Goal: Task Accomplishment & Management: Manage account settings

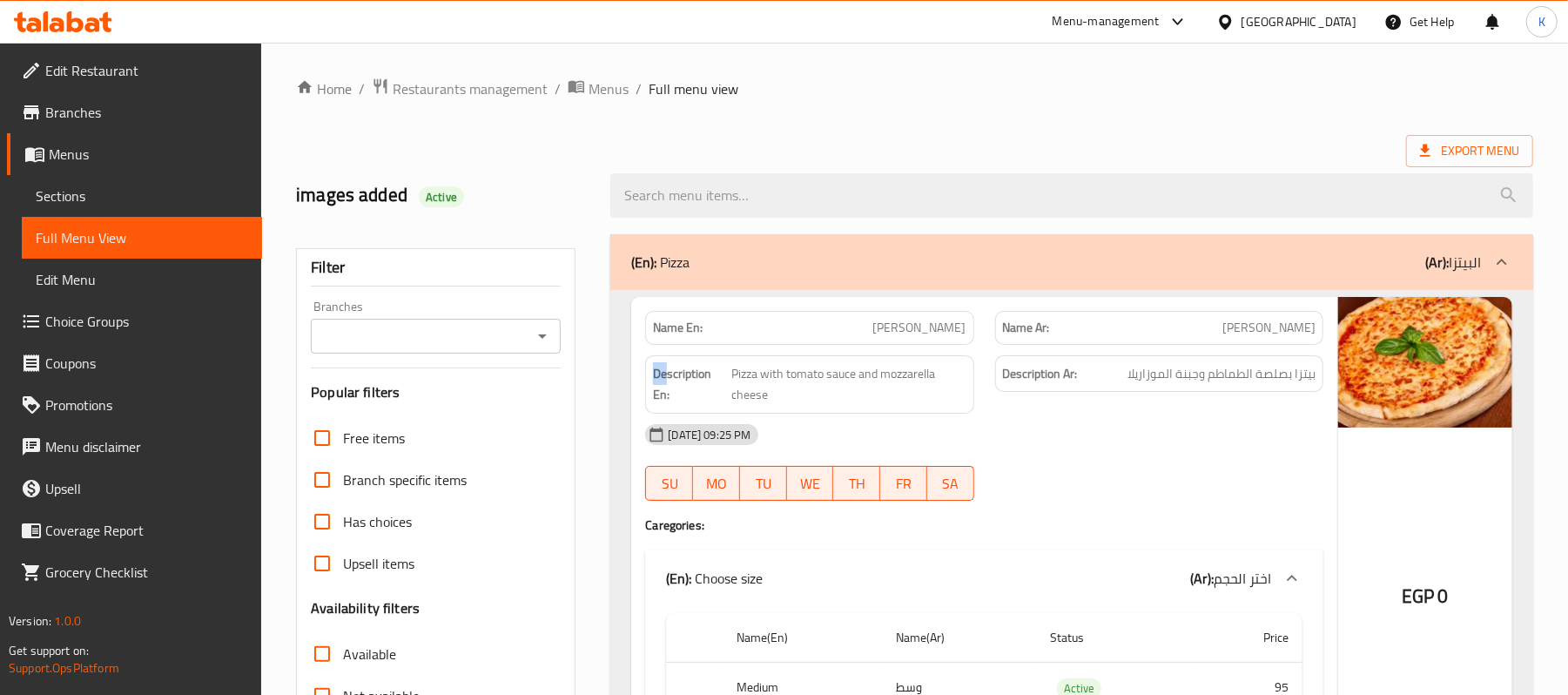
drag, startPoint x: 668, startPoint y: 384, endPoint x: 648, endPoint y: 371, distance: 23.9
click at [648, 368] on div "Description En: Pizza with tomato sauce and mozzarella cheese" at bounding box center [809, 384] width 328 height 59
copy strong "De"
click at [672, 398] on strong "Description En:" at bounding box center [690, 384] width 75 height 43
drag, startPoint x: 672, startPoint y: 398, endPoint x: 646, endPoint y: 384, distance: 29.5
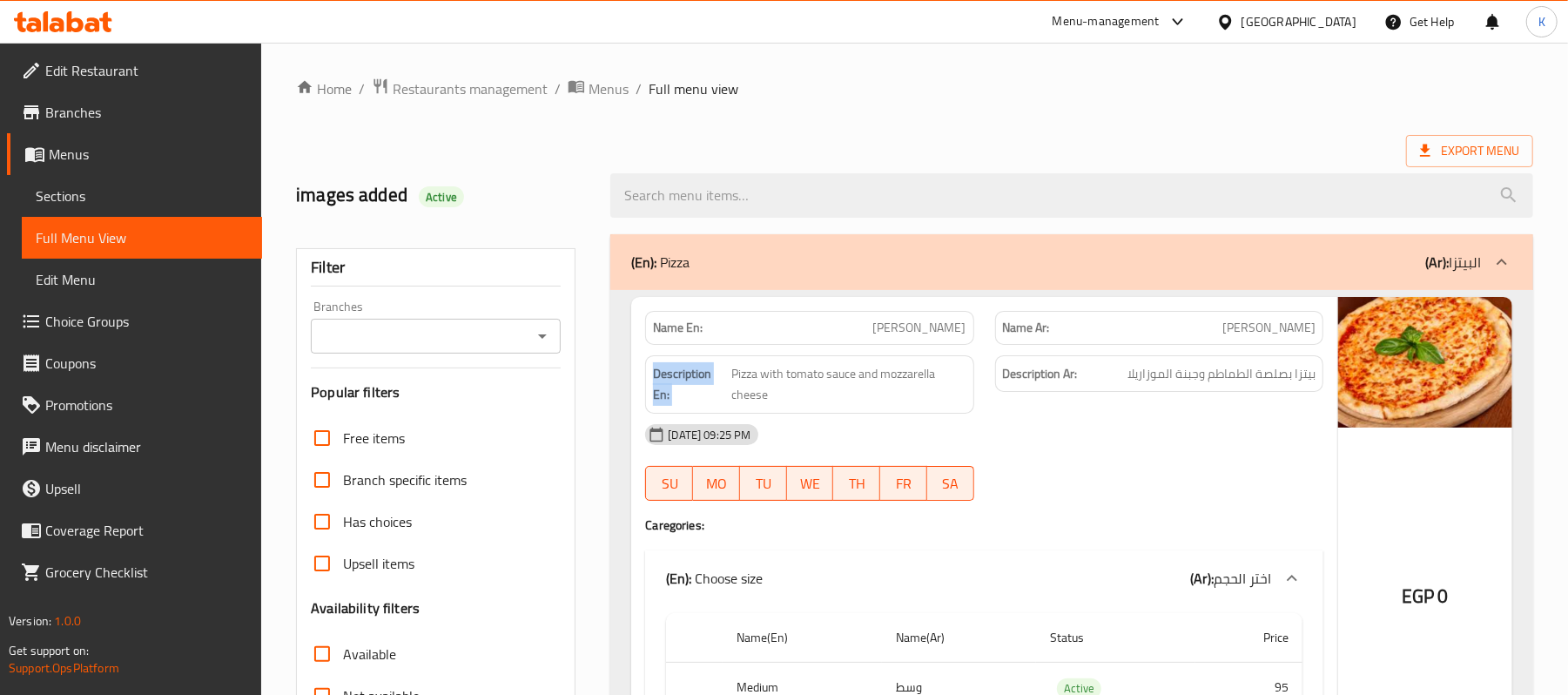
click at [646, 381] on div "Description En: Pizza with tomato sauce and mozzarella cheese" at bounding box center [809, 384] width 328 height 59
copy strong "Description En:"
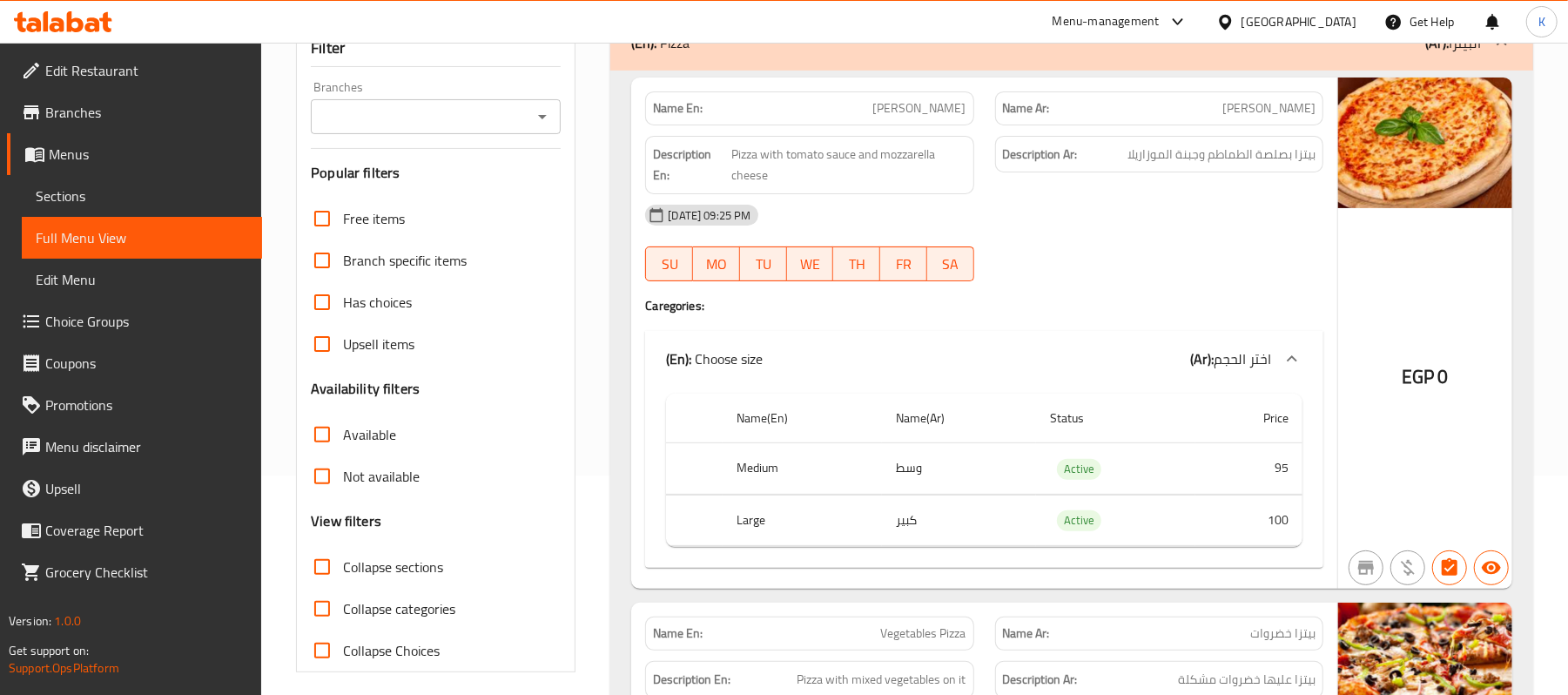
scroll to position [270, 0]
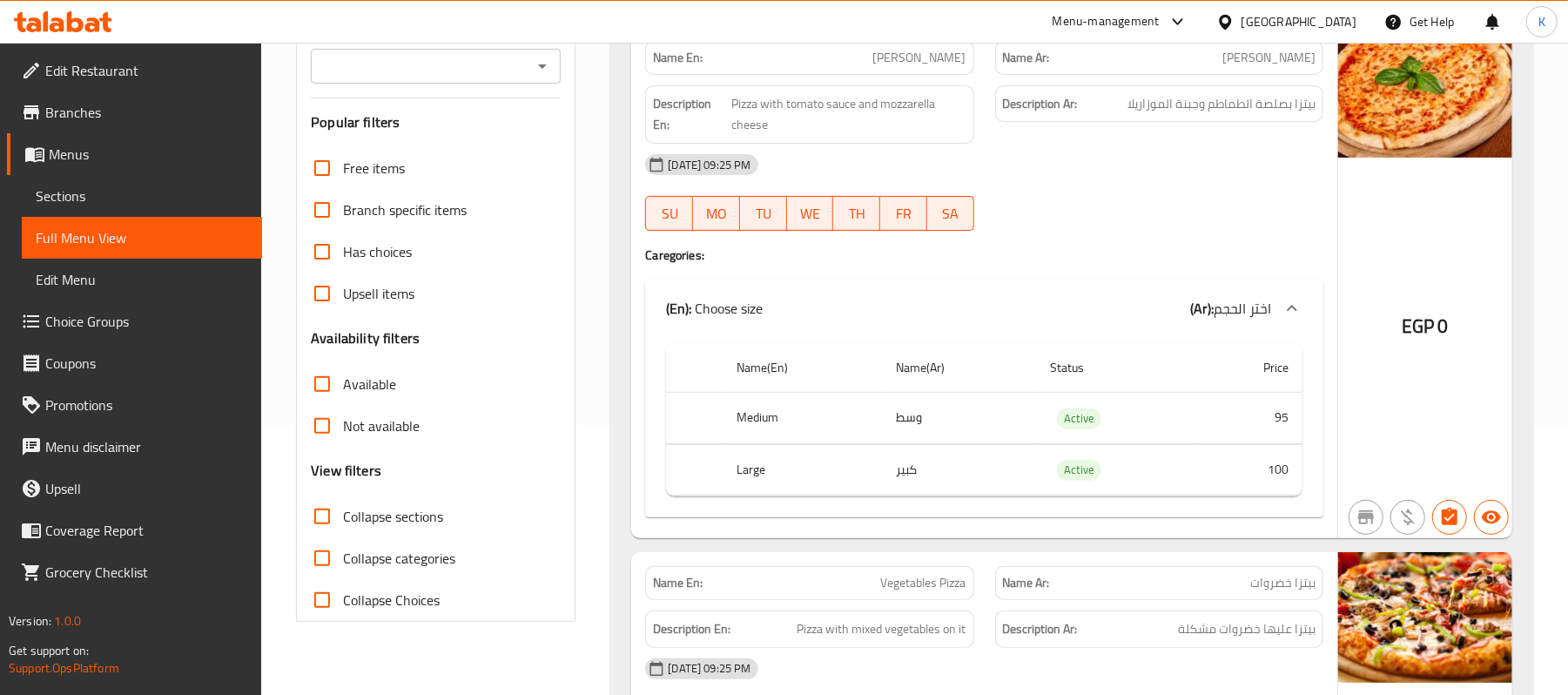
click at [410, 512] on span "Collapse sections" at bounding box center [393, 517] width 100 height 21
click at [343, 512] on input "Collapse sections" at bounding box center [322, 517] width 42 height 42
checkbox input "true"
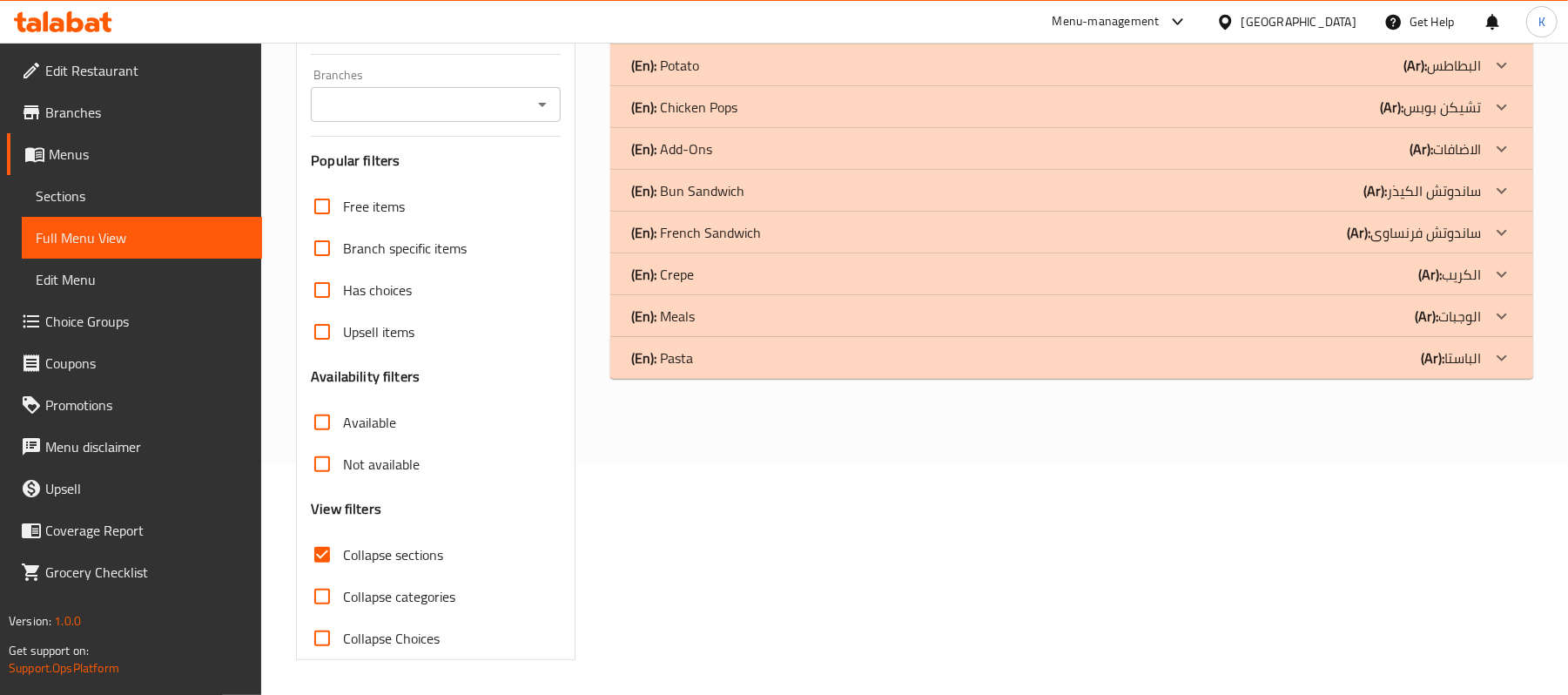
scroll to position [233, 0]
click at [126, 159] on span "Menus" at bounding box center [148, 154] width 199 height 21
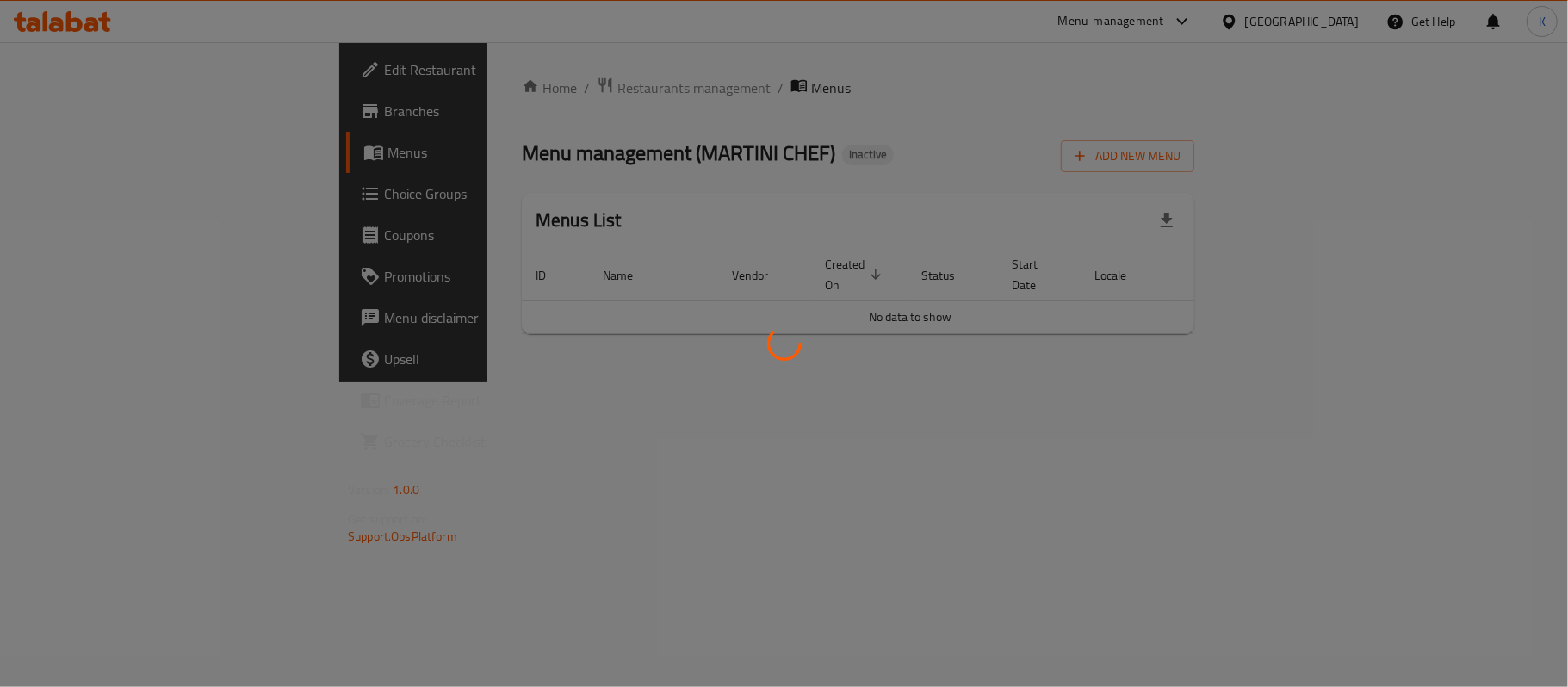
click at [877, 148] on div at bounding box center [784, 344] width 1568 height 687
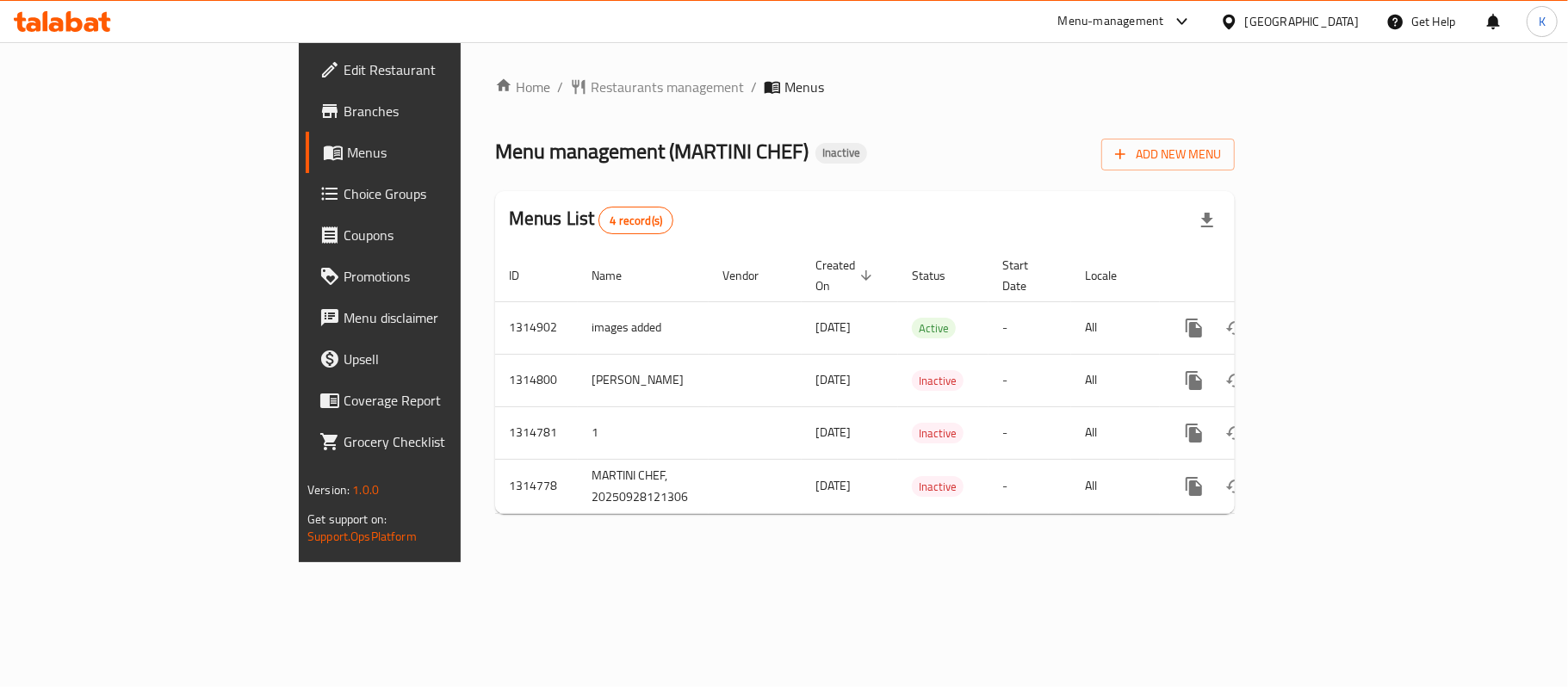
click at [934, 100] on div "Home / Restaurants management / Menus Menu management ( MARTINI CHEF ) Inactive…" at bounding box center [865, 302] width 740 height 451
click at [1171, 167] on div "Menu management ( MARTINI CHEF ) Inactive Add New Menu" at bounding box center [865, 151] width 740 height 39
